Goal: Navigation & Orientation: Go to known website

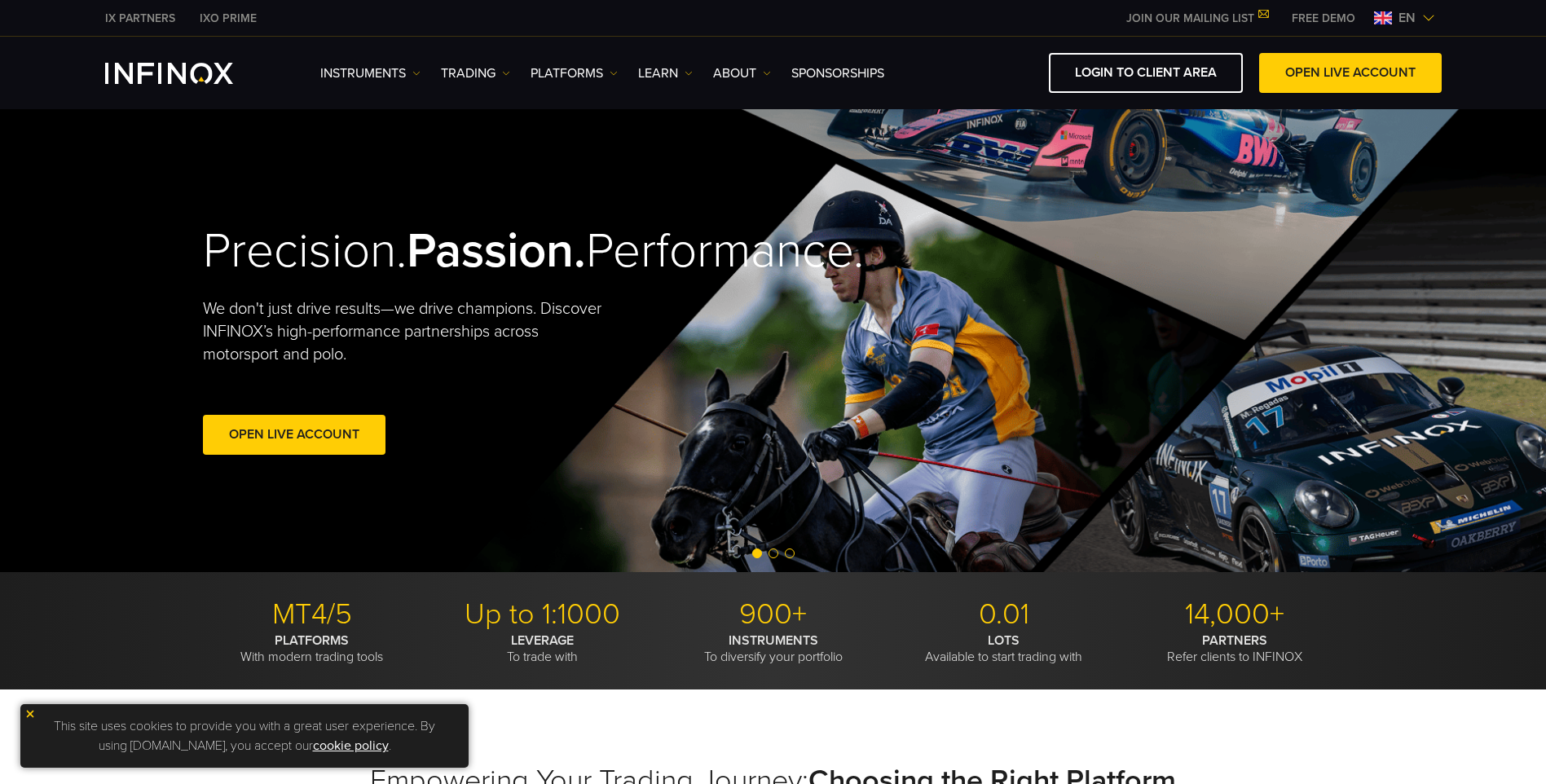
click at [1390, 15] on img at bounding box center [1383, 18] width 18 height 13
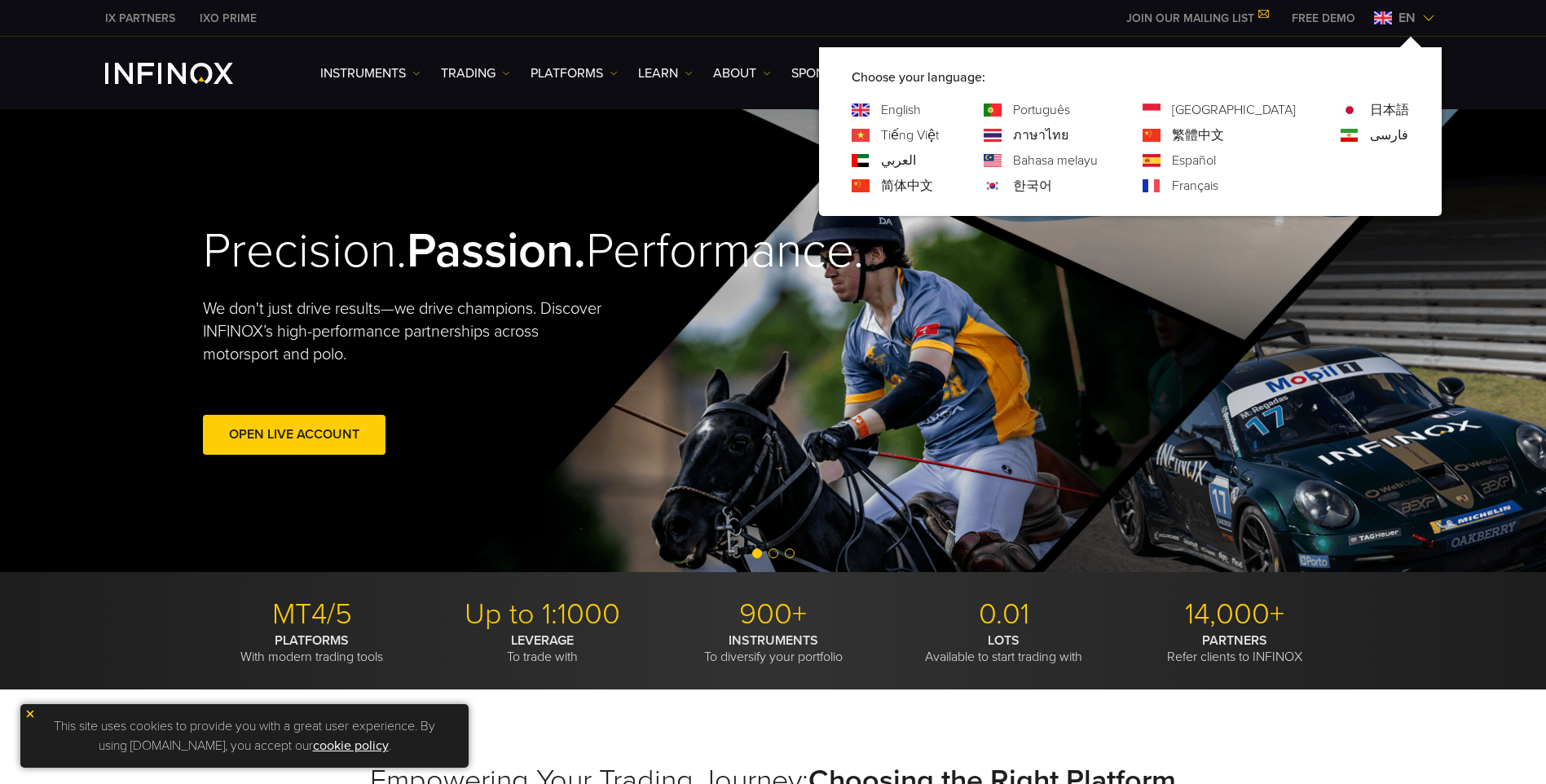
click at [1052, 178] on link "한국어" at bounding box center [1032, 185] width 39 height 19
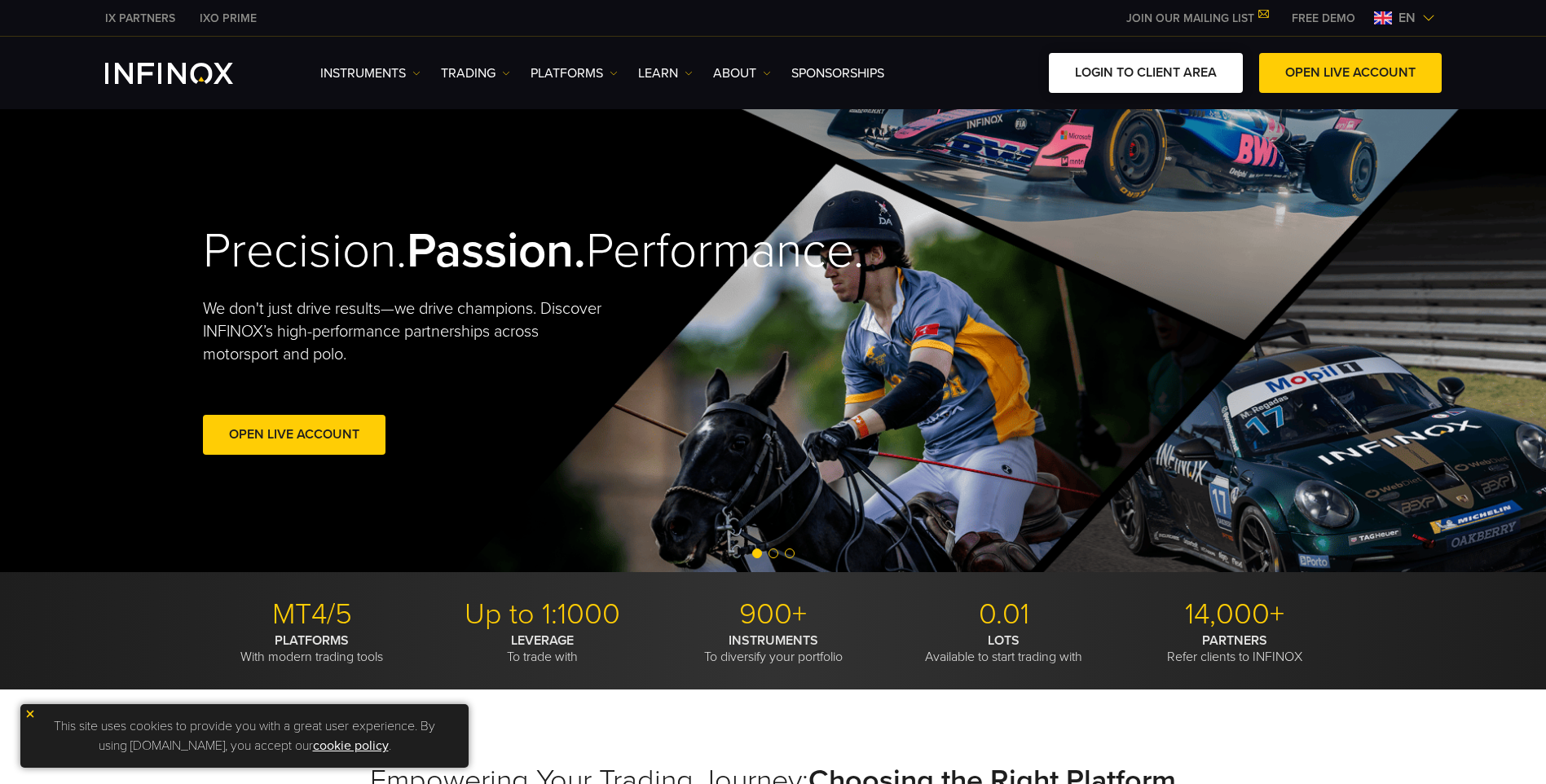
click at [1121, 79] on link "LOGIN TO CLIENT AREA" at bounding box center [1146, 73] width 194 height 40
